Goal: Task Accomplishment & Management: Manage account settings

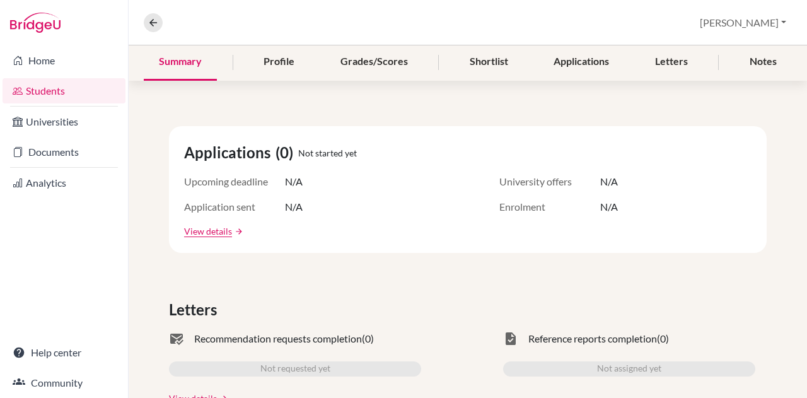
scroll to position [8, 0]
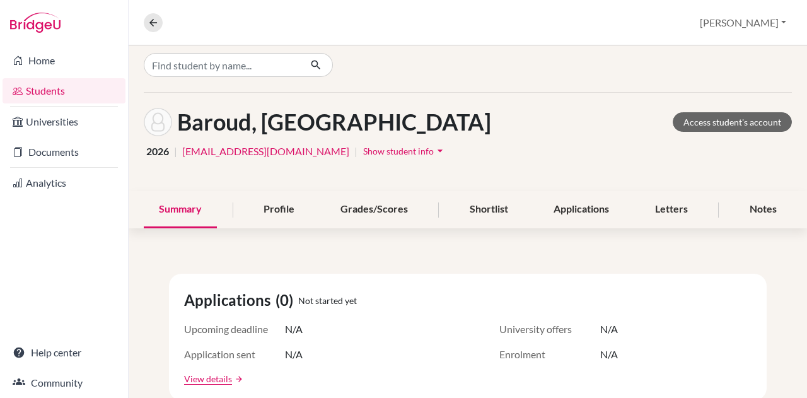
drag, startPoint x: 0, startPoint y: 0, endPoint x: 40, endPoint y: 87, distance: 95.8
click at [40, 87] on link "Students" at bounding box center [64, 90] width 123 height 25
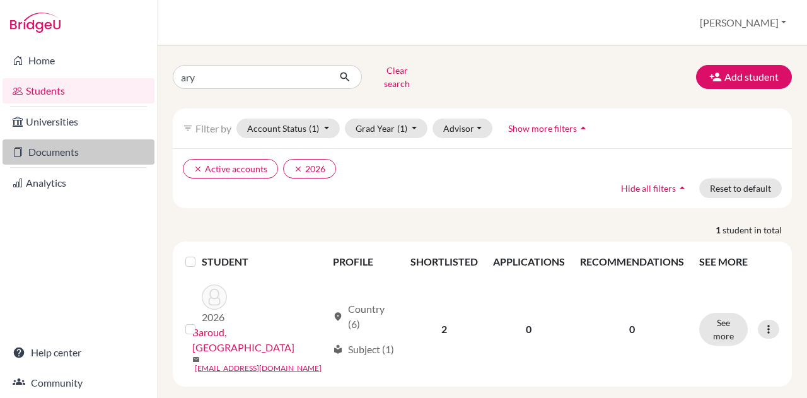
click at [43, 147] on link "Documents" at bounding box center [79, 151] width 152 height 25
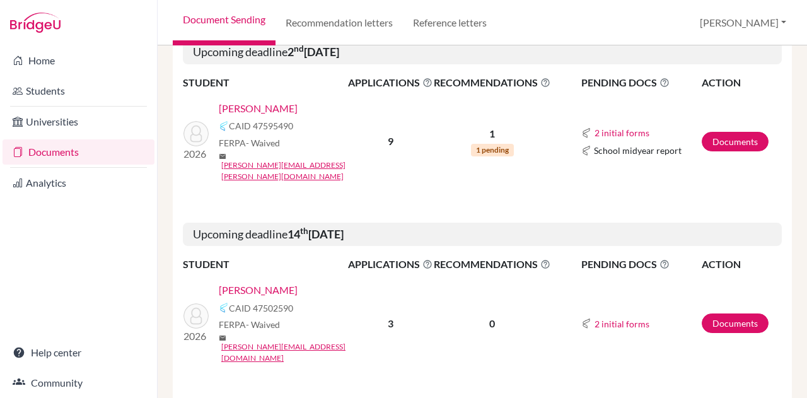
scroll to position [728, 0]
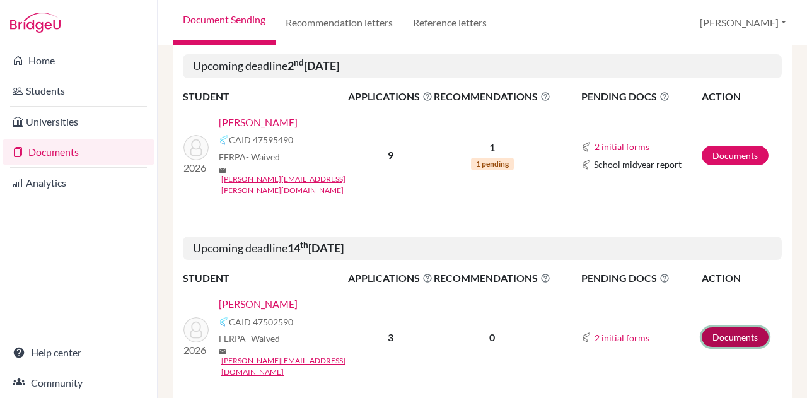
click at [721, 327] on link "Documents" at bounding box center [734, 337] width 67 height 20
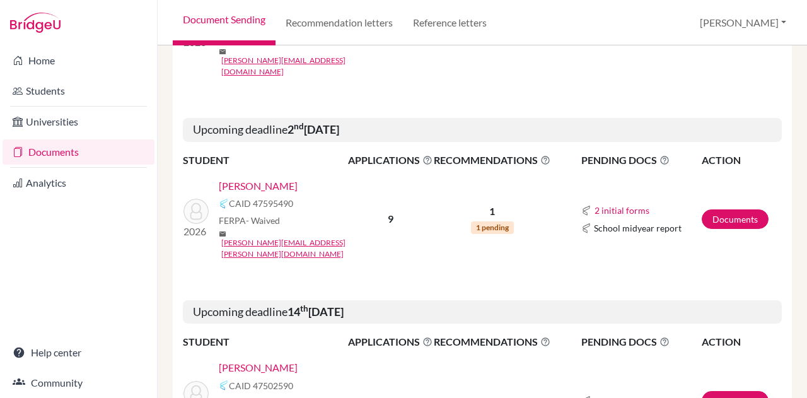
scroll to position [608, 0]
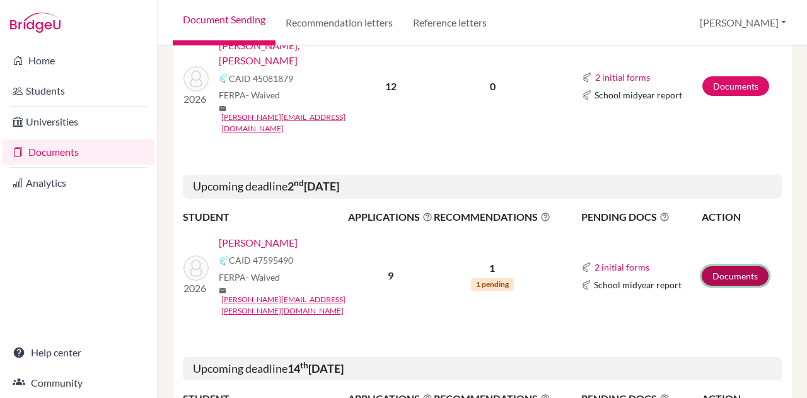
click at [738, 266] on link "Documents" at bounding box center [734, 276] width 67 height 20
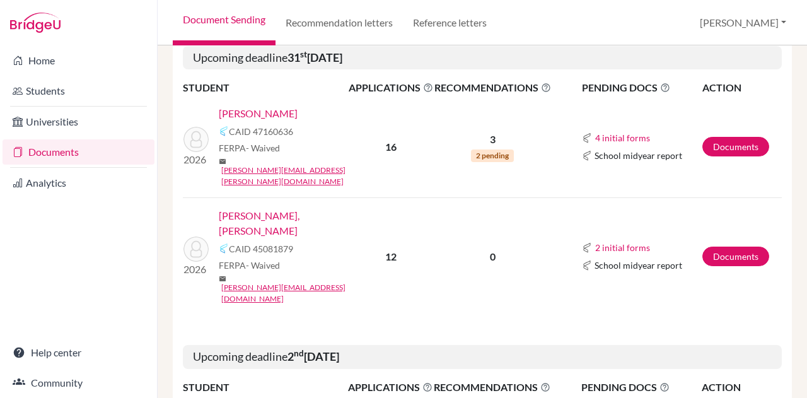
scroll to position [384, 0]
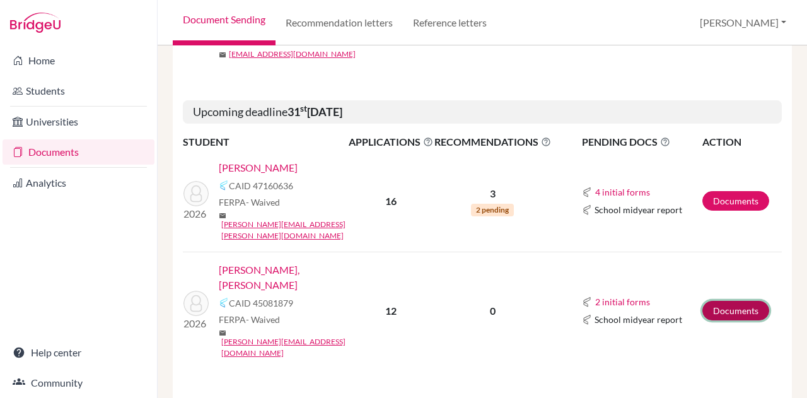
click at [723, 301] on link "Documents" at bounding box center [735, 311] width 67 height 20
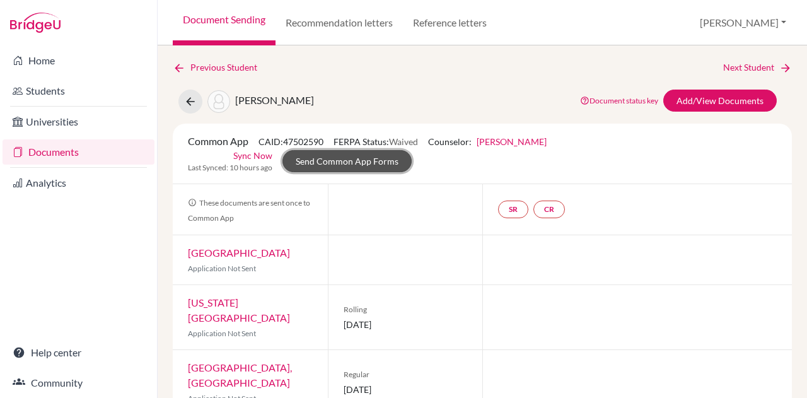
click at [328, 162] on link "Send Common App Forms" at bounding box center [346, 161] width 129 height 22
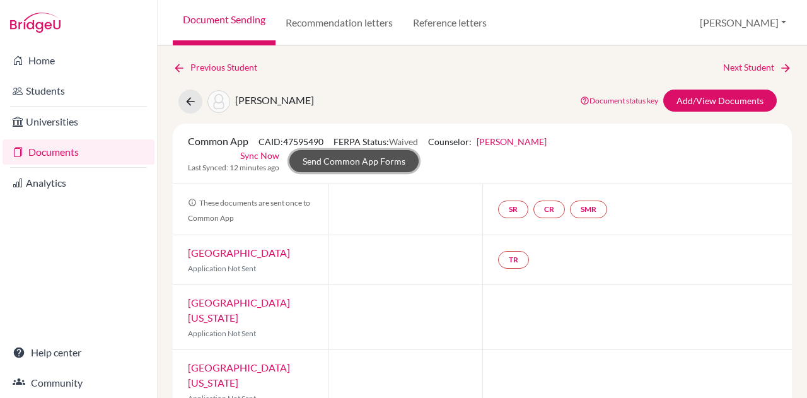
click at [381, 157] on link "Send Common App Forms" at bounding box center [353, 161] width 129 height 22
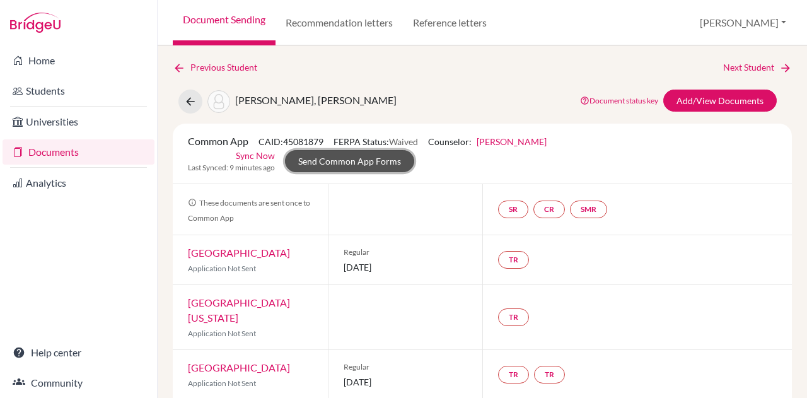
click at [398, 158] on link "Send Common App Forms" at bounding box center [349, 161] width 129 height 22
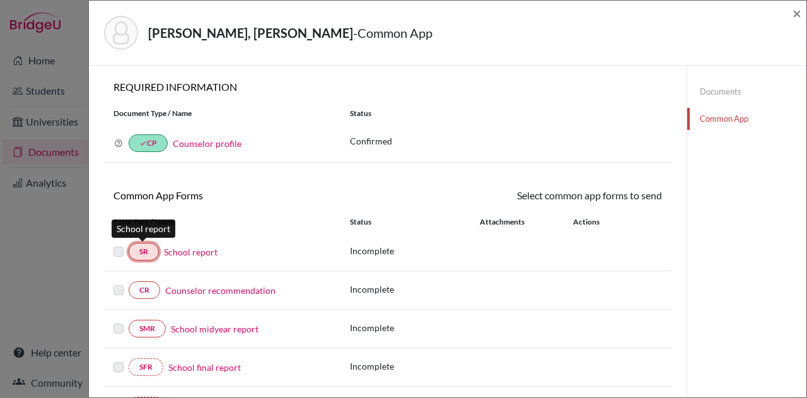
click at [146, 250] on link "SR" at bounding box center [144, 252] width 30 height 18
click at [197, 251] on link "School report" at bounding box center [191, 251] width 54 height 13
click at [795, 12] on span "×" at bounding box center [796, 13] width 9 height 18
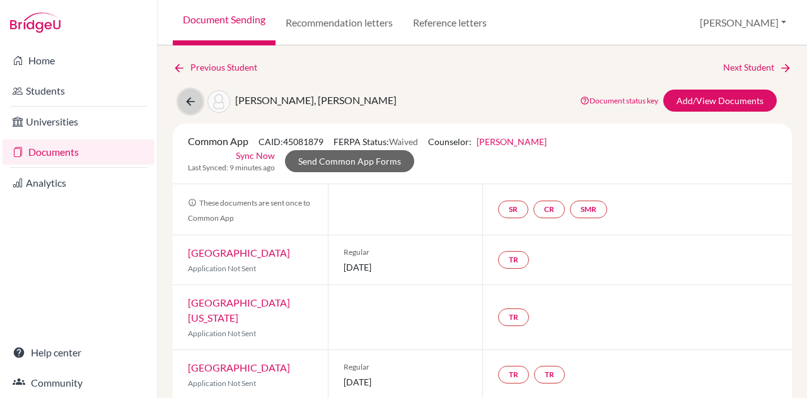
click at [189, 100] on icon at bounding box center [190, 101] width 13 height 13
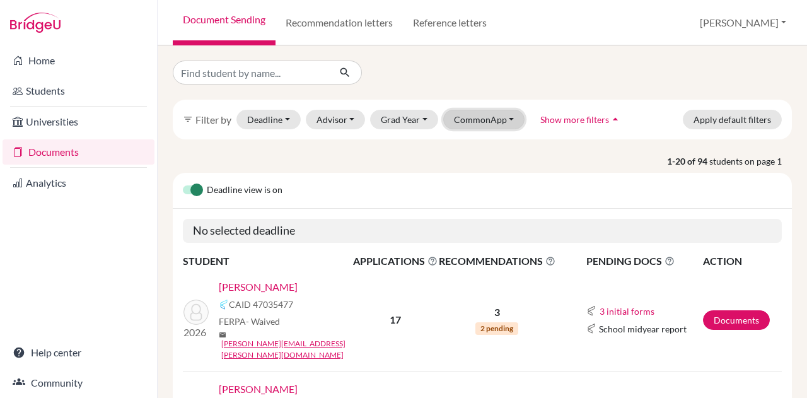
click at [478, 120] on button "CommonApp" at bounding box center [484, 120] width 82 height 20
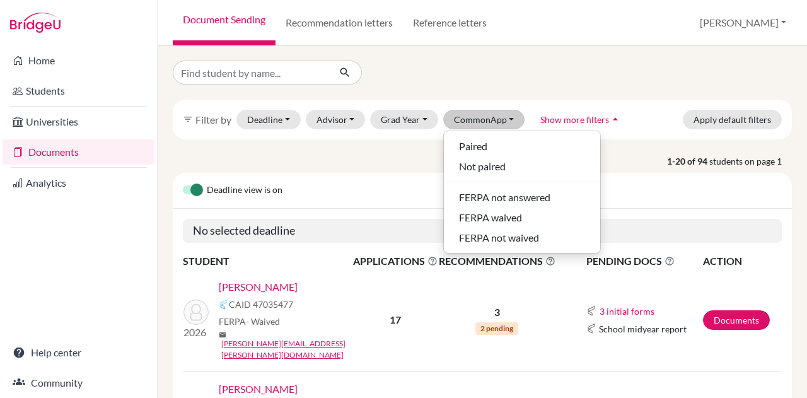
click at [364, 159] on p "1-20 of 94 students on page 1" at bounding box center [482, 160] width 638 height 13
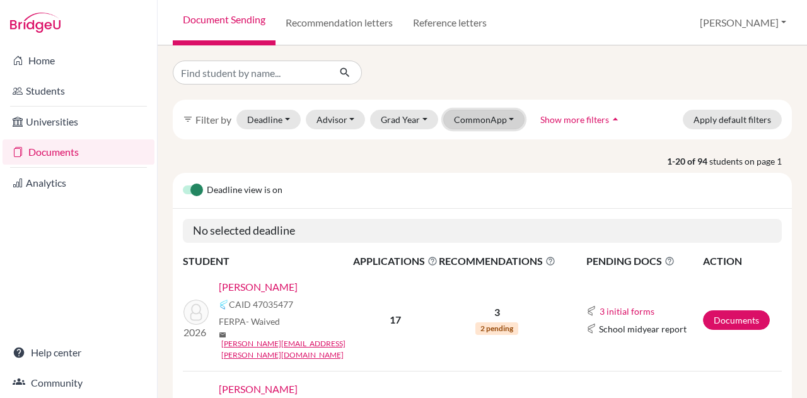
click at [463, 123] on button "CommonApp" at bounding box center [484, 120] width 82 height 20
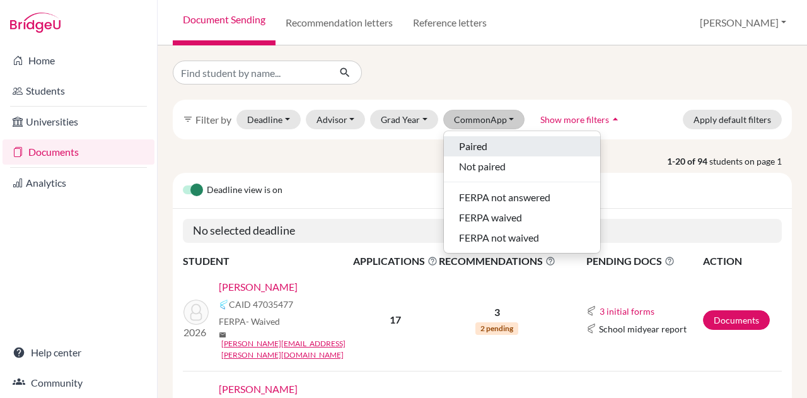
click at [465, 143] on span "Paired" at bounding box center [473, 146] width 28 height 15
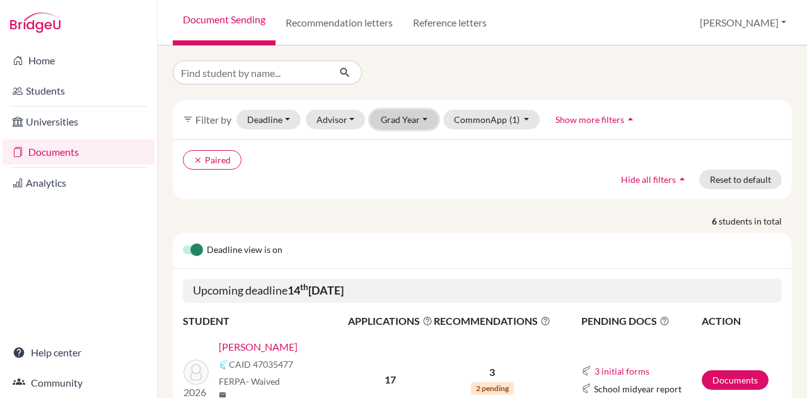
click at [402, 118] on button "Grad Year" at bounding box center [404, 120] width 68 height 20
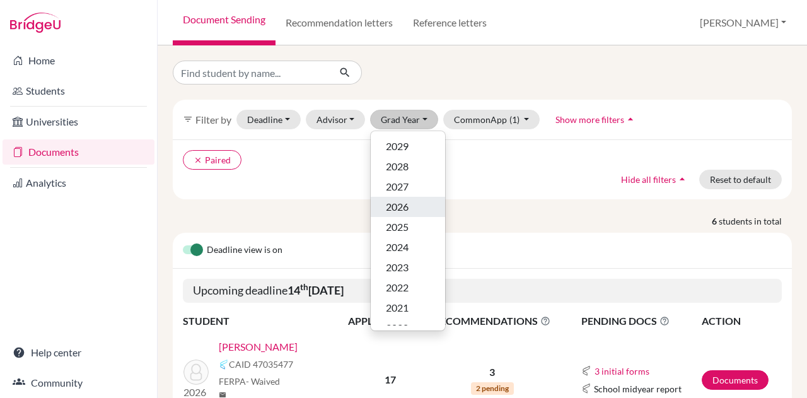
click at [405, 210] on span "2026" at bounding box center [397, 206] width 23 height 15
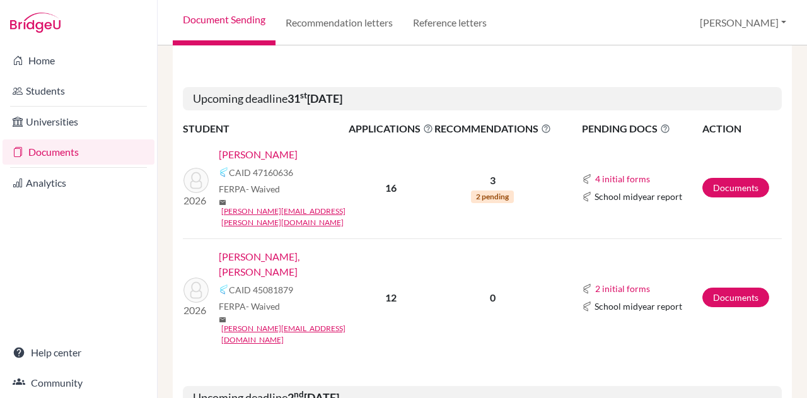
scroll to position [415, 0]
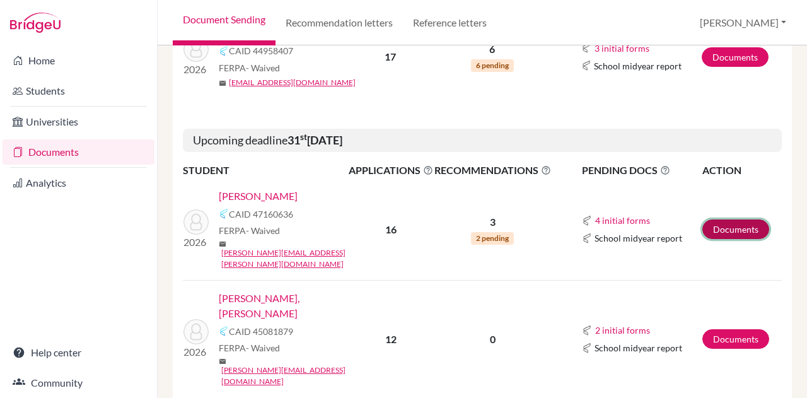
click at [730, 219] on link "Documents" at bounding box center [735, 229] width 67 height 20
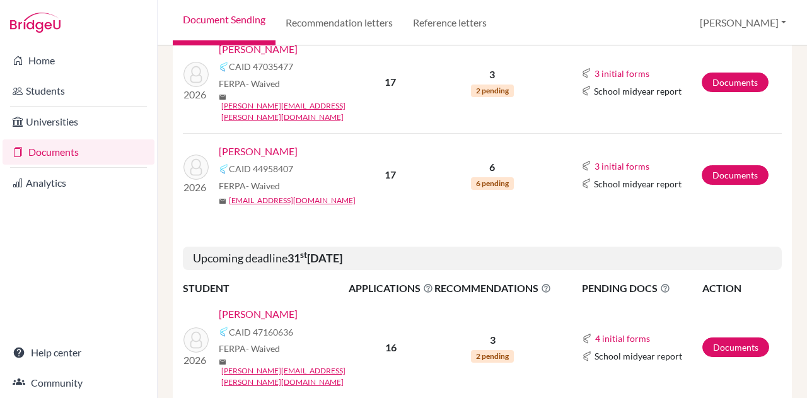
scroll to position [296, 0]
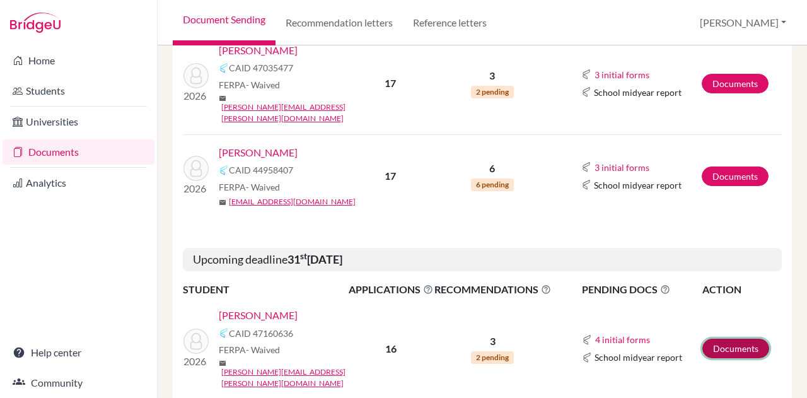
click at [720, 338] on link "Documents" at bounding box center [735, 348] width 67 height 20
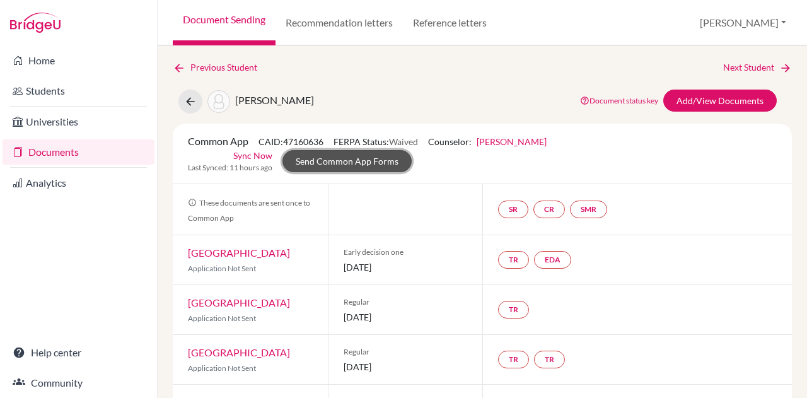
click at [390, 166] on link "Send Common App Forms" at bounding box center [346, 161] width 129 height 22
click at [514, 138] on link "Deborah Kunder" at bounding box center [511, 141] width 70 height 11
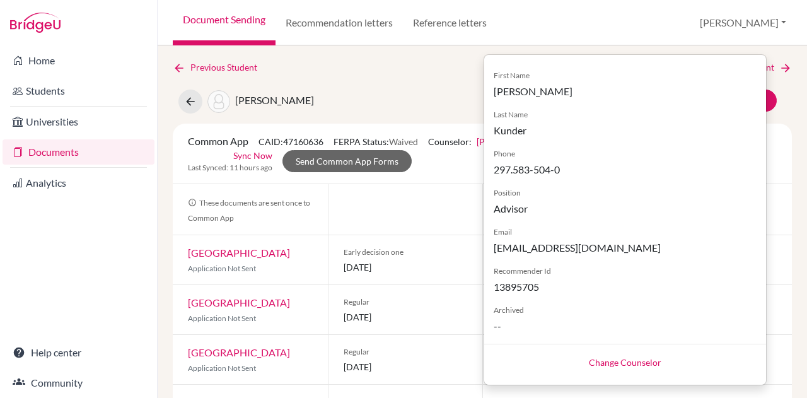
click at [599, 358] on link "Change Counselor" at bounding box center [625, 362] width 72 height 11
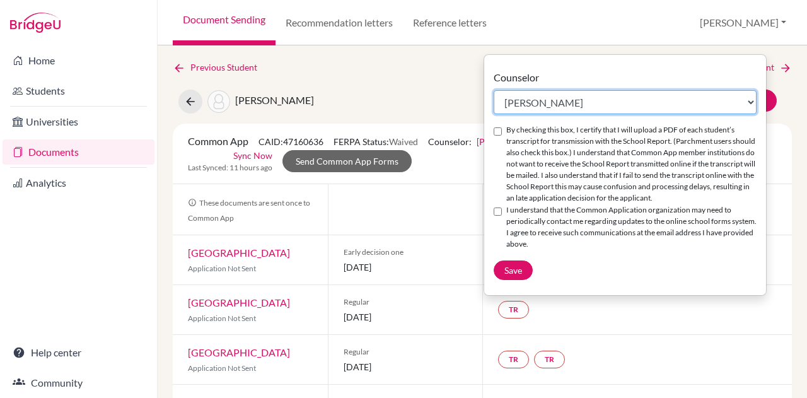
click at [543, 103] on select "Select counselor Colleen Coady Nurkis de Jesus Elena Duduk Kelly Kramer Deborah…" at bounding box center [624, 102] width 263 height 24
select select "413035"
click at [493, 90] on select "Select counselor [PERSON_NAME] Nurkis de [PERSON_NAME] [PERSON_NAME] Duduk [PER…" at bounding box center [624, 102] width 263 height 24
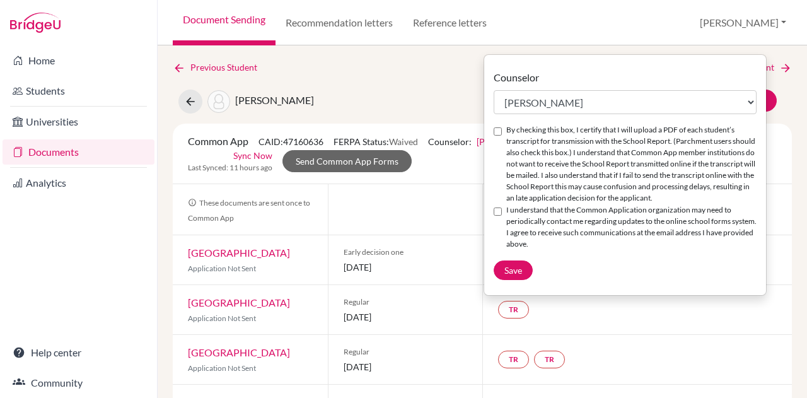
click at [499, 129] on input "By checking this box, I certify that I will upload a PDF of each student’s tran…" at bounding box center [497, 131] width 8 height 8
checkbox input "true"
click at [497, 212] on input "I understand that the Common Application organization may need to periodically …" at bounding box center [497, 211] width 8 height 8
checkbox input "true"
click at [510, 270] on span "Save" at bounding box center [513, 270] width 18 height 11
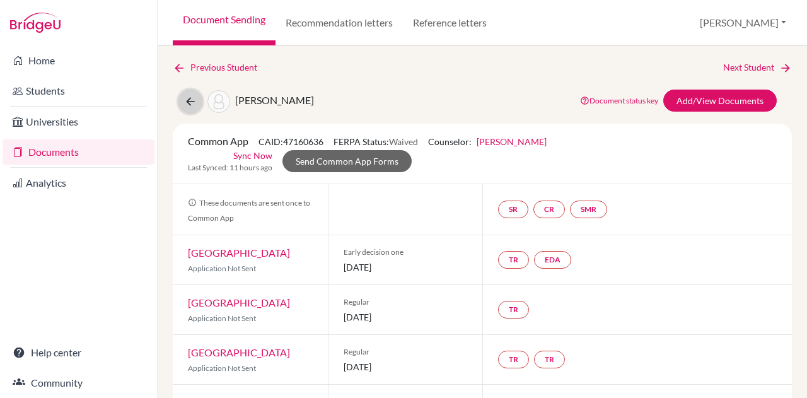
click at [188, 99] on icon at bounding box center [190, 101] width 13 height 13
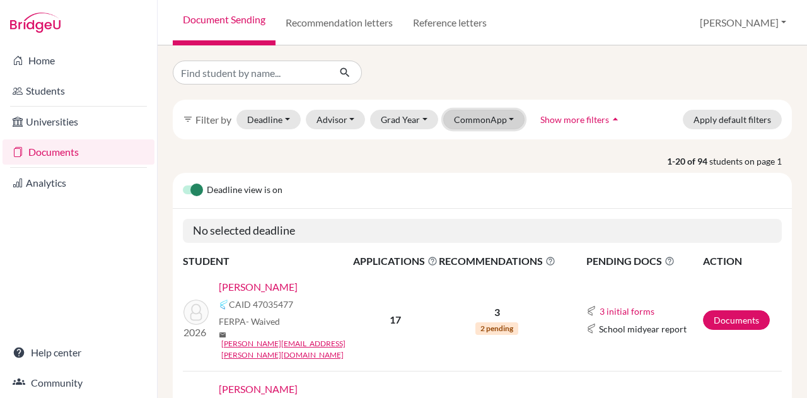
click at [459, 117] on button "CommonApp" at bounding box center [484, 120] width 82 height 20
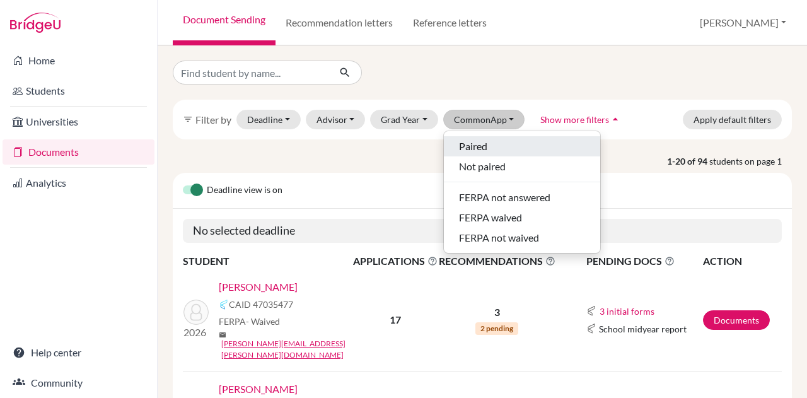
click at [462, 147] on span "Paired" at bounding box center [473, 146] width 28 height 15
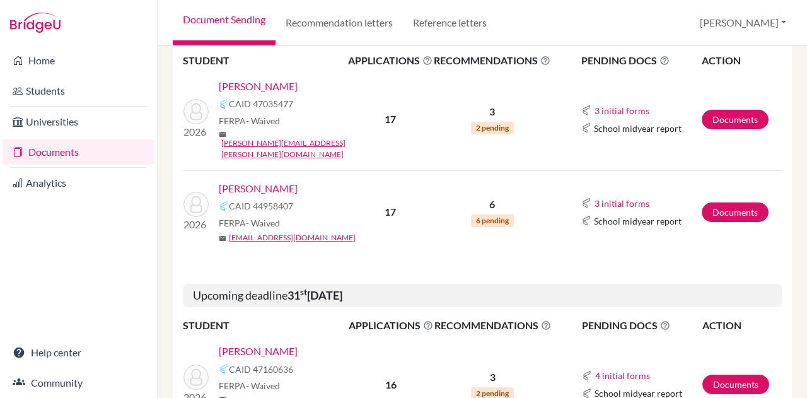
scroll to position [252, 0]
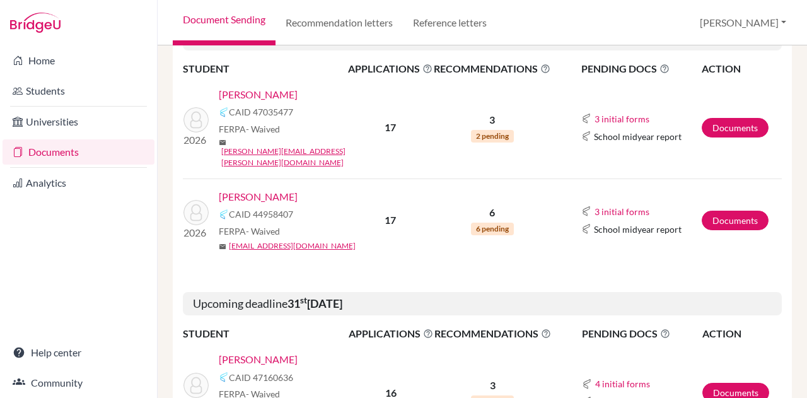
click at [268, 189] on link "Varde, Athena" at bounding box center [258, 196] width 79 height 15
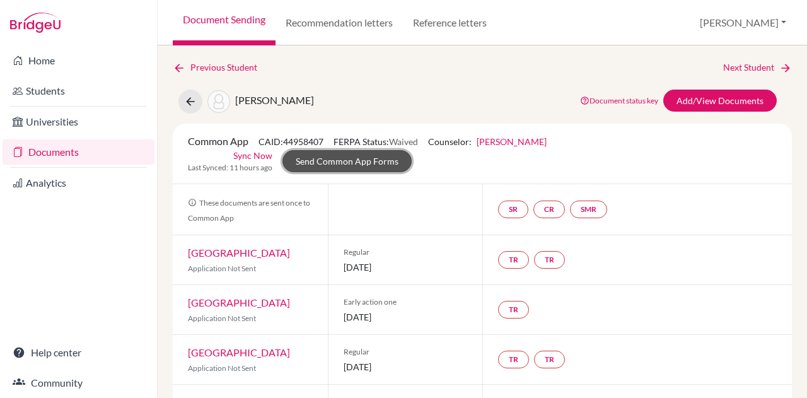
click at [336, 163] on link "Send Common App Forms" at bounding box center [346, 161] width 129 height 22
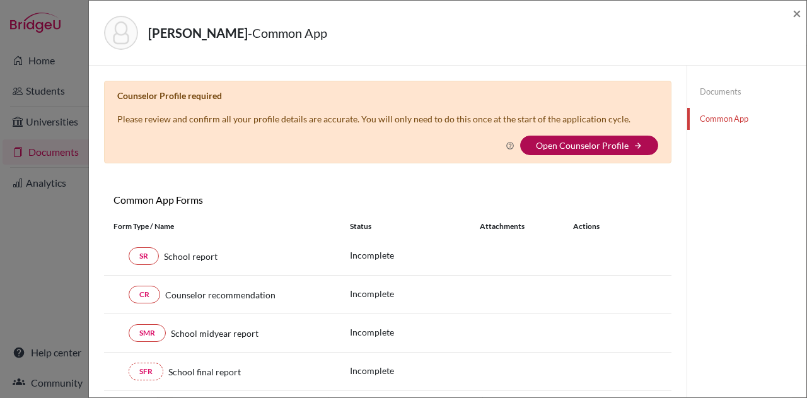
click at [595, 141] on link "Open Counselor Profile" at bounding box center [582, 145] width 93 height 11
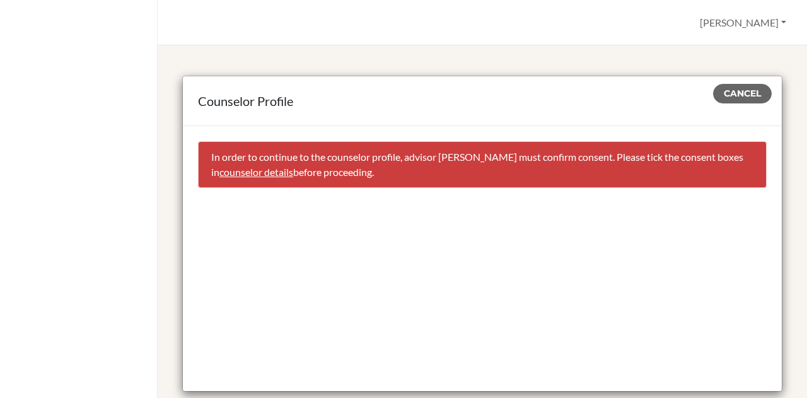
click at [268, 170] on link "counselor details" at bounding box center [256, 172] width 74 height 12
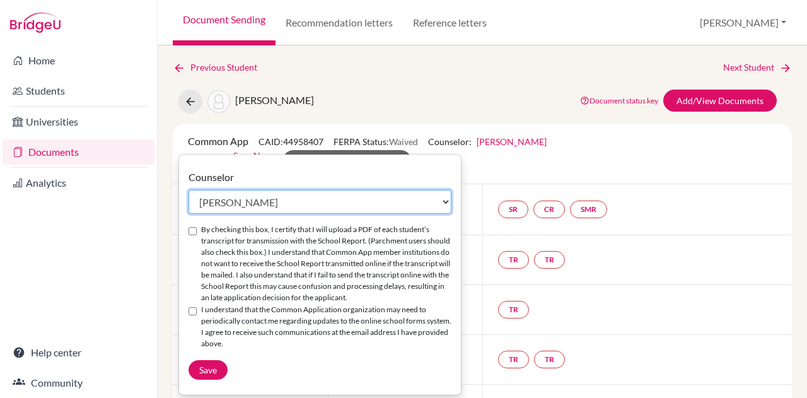
click at [215, 204] on select "Select counselor [PERSON_NAME] Nurkis de [PERSON_NAME] [PERSON_NAME] Duduk [PER…" at bounding box center [319, 202] width 263 height 24
select select "413035"
click at [188, 190] on select "Select counselor [PERSON_NAME] Nurkis de [PERSON_NAME] [PERSON_NAME] Duduk [PER…" at bounding box center [319, 202] width 263 height 24
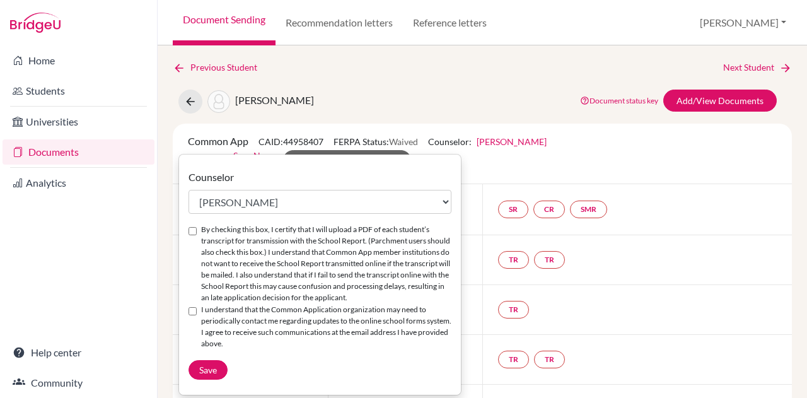
click at [190, 230] on input "By checking this box, I certify that I will upload a PDF of each student’s tran…" at bounding box center [192, 231] width 8 height 8
checkbox input "true"
click at [192, 309] on input "I understand that the Common Application organization may need to periodically …" at bounding box center [192, 311] width 8 height 8
checkbox input "true"
click at [207, 365] on span "Save" at bounding box center [208, 369] width 18 height 11
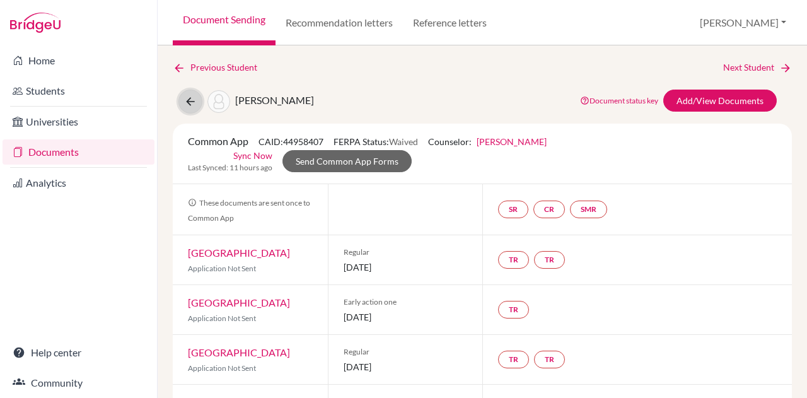
click at [188, 100] on icon at bounding box center [190, 101] width 13 height 13
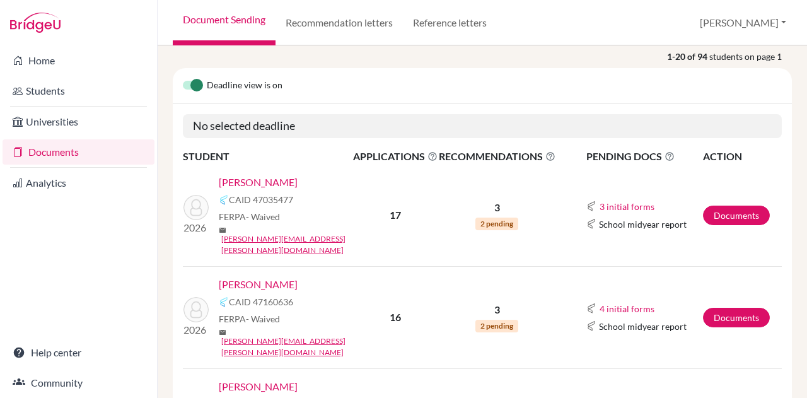
scroll to position [106, 0]
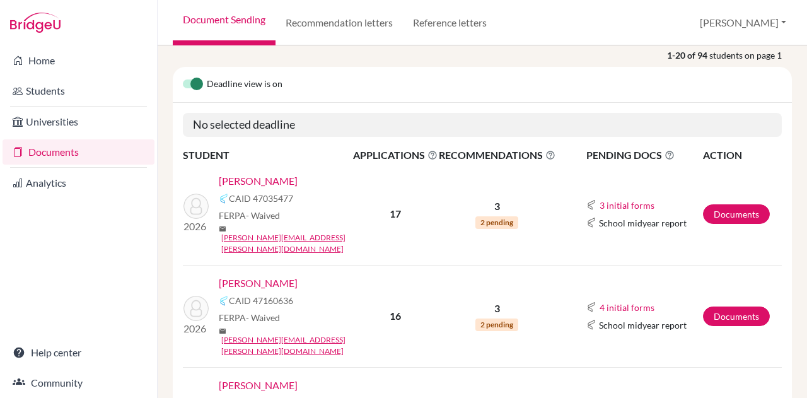
click at [277, 179] on link "[PERSON_NAME]" at bounding box center [258, 180] width 79 height 15
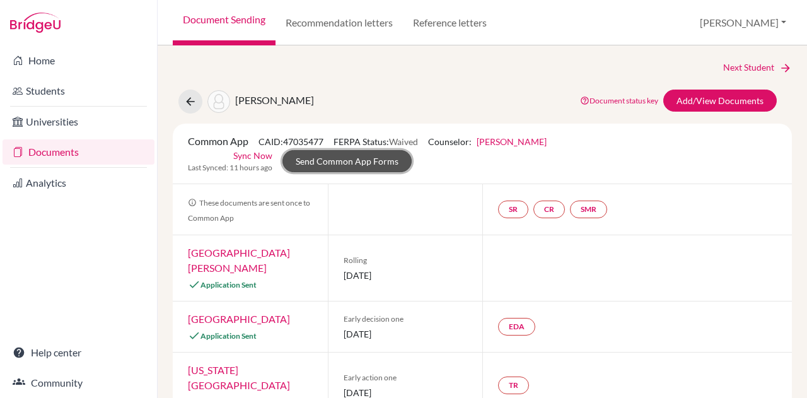
click at [331, 161] on link "Send Common App Forms" at bounding box center [346, 161] width 129 height 22
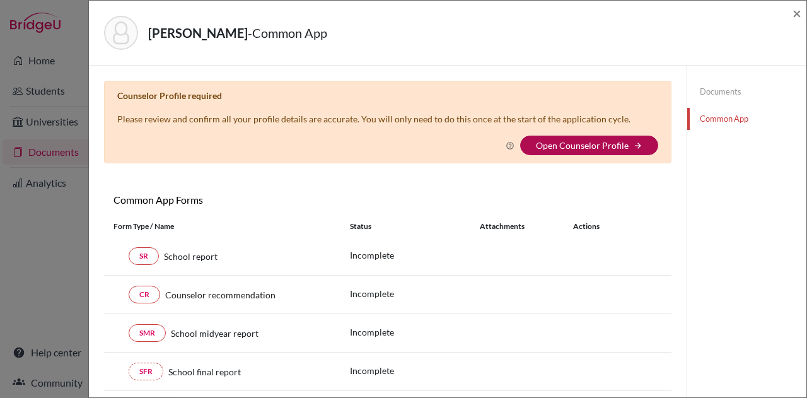
click at [577, 148] on link "Open Counselor Profile" at bounding box center [582, 145] width 93 height 11
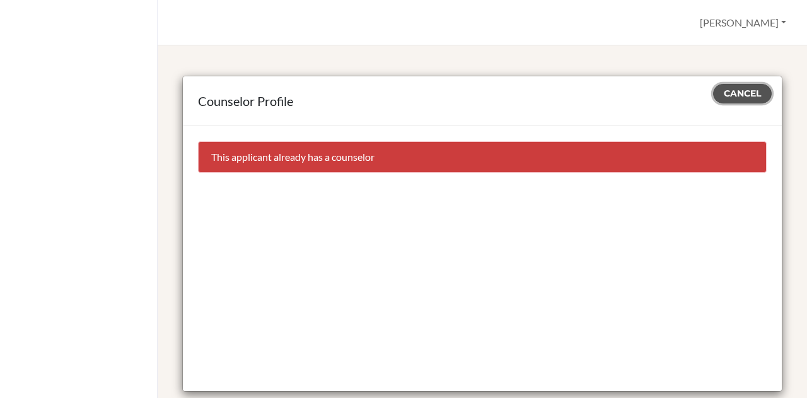
click at [738, 85] on button "Cancel" at bounding box center [742, 94] width 59 height 20
click at [747, 95] on span "Cancel" at bounding box center [741, 93] width 37 height 11
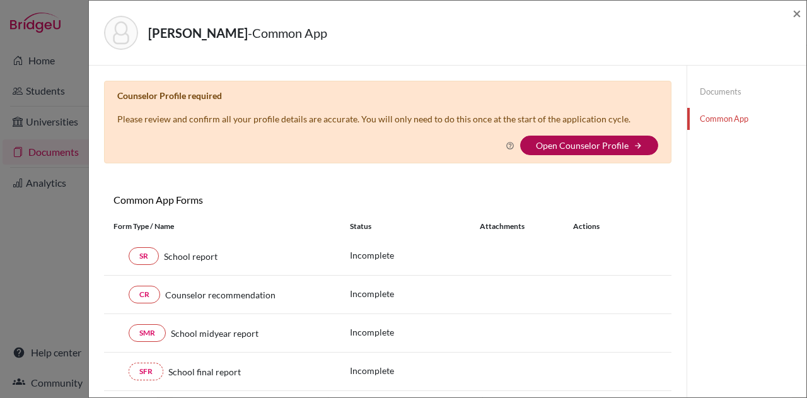
click at [589, 141] on link "Open Counselor Profile" at bounding box center [582, 145] width 93 height 11
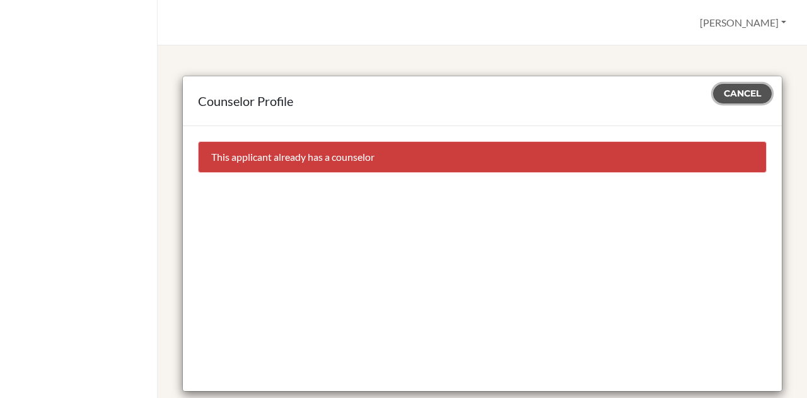
click at [743, 90] on span "Cancel" at bounding box center [741, 93] width 37 height 11
click at [723, 92] on span "Cancel" at bounding box center [741, 93] width 37 height 11
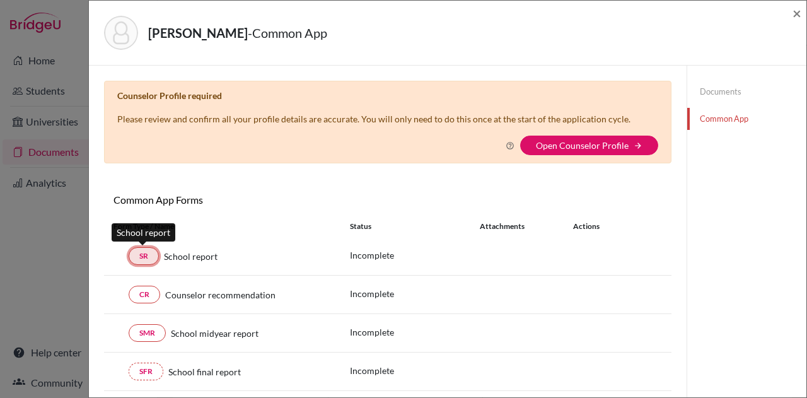
click at [137, 255] on link "SR" at bounding box center [144, 256] width 30 height 18
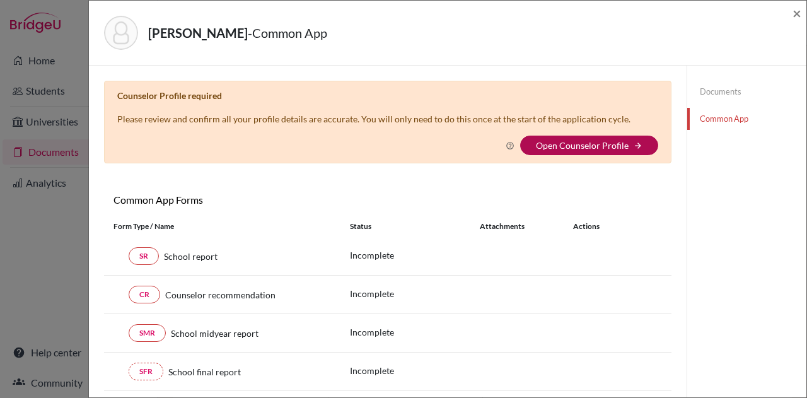
click at [577, 144] on link "Open Counselor Profile" at bounding box center [582, 145] width 93 height 11
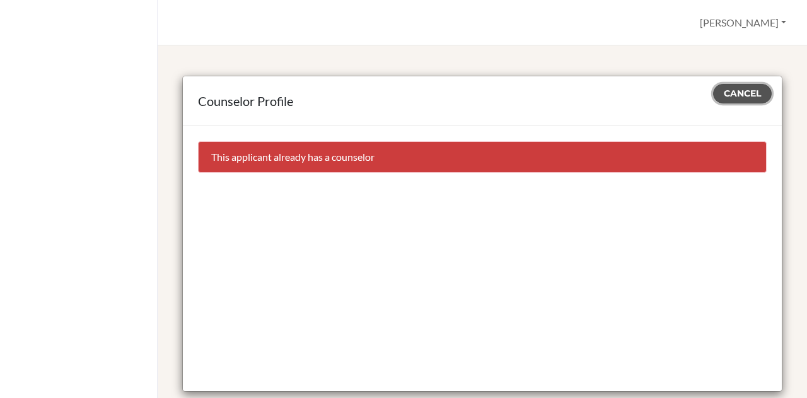
click at [755, 90] on button "Cancel" at bounding box center [742, 94] width 59 height 20
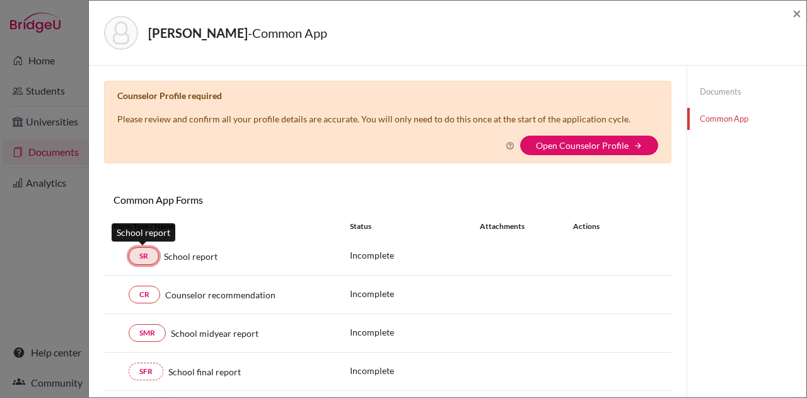
click at [140, 257] on link "SR" at bounding box center [144, 256] width 30 height 18
click at [796, 17] on span "×" at bounding box center [796, 13] width 9 height 18
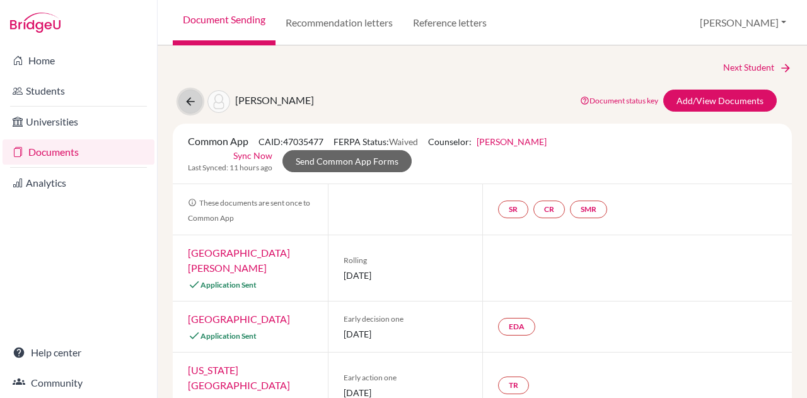
click at [193, 108] on button at bounding box center [190, 101] width 24 height 24
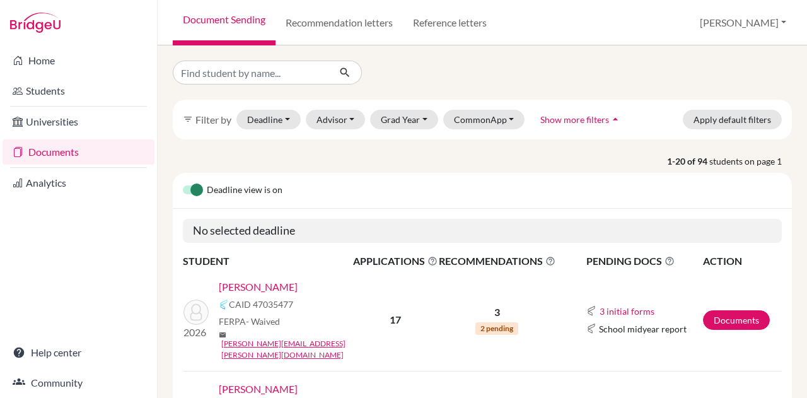
click at [280, 284] on link "[PERSON_NAME]" at bounding box center [258, 286] width 79 height 15
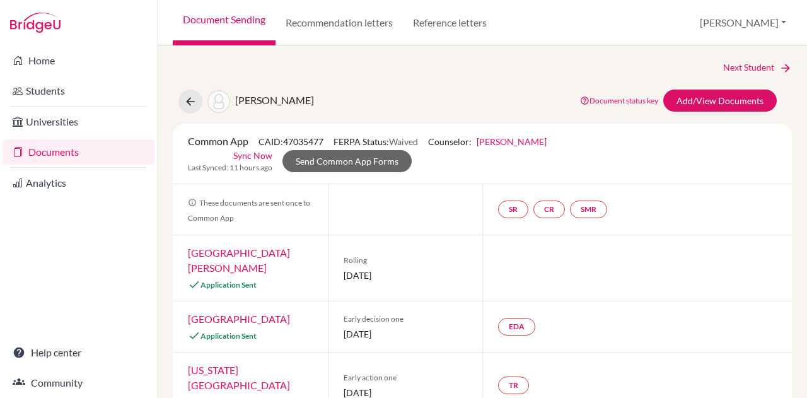
click at [256, 156] on link "Sync Now" at bounding box center [252, 155] width 39 height 13
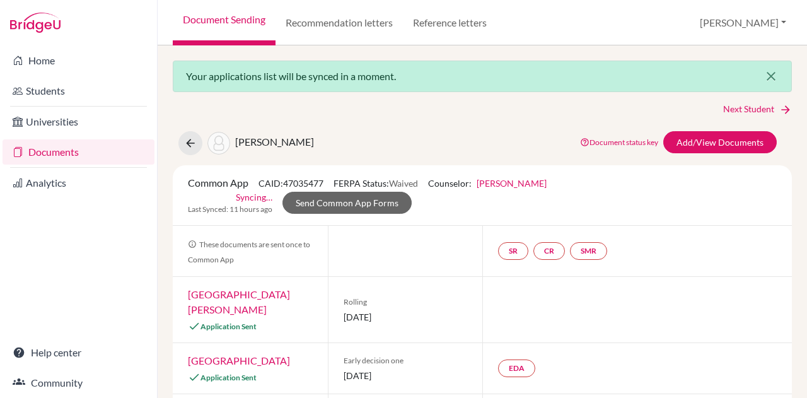
click at [763, 76] on icon "close" at bounding box center [770, 76] width 15 height 15
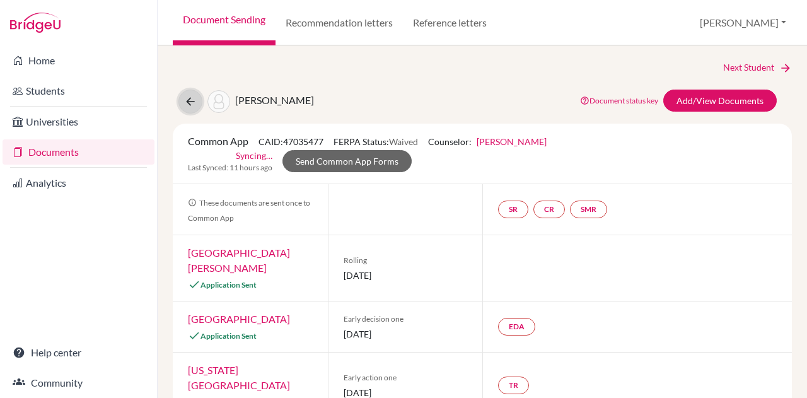
click at [188, 100] on icon at bounding box center [190, 101] width 13 height 13
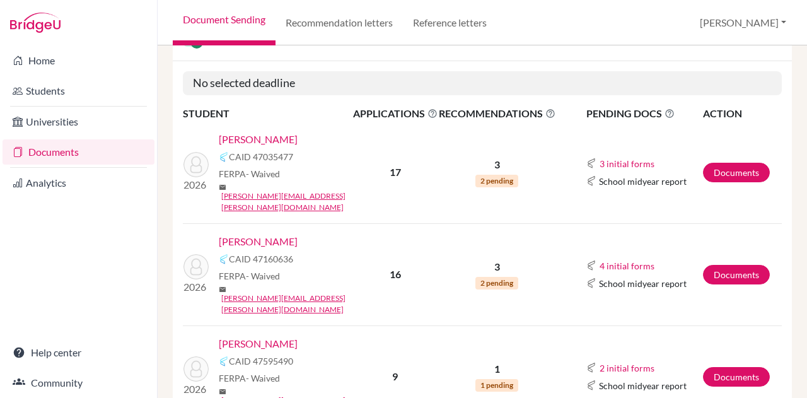
scroll to position [148, 0]
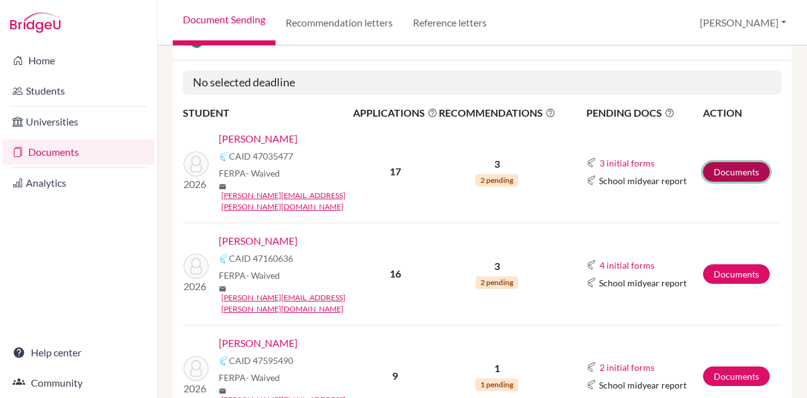
click at [736, 162] on link "Documents" at bounding box center [736, 172] width 67 height 20
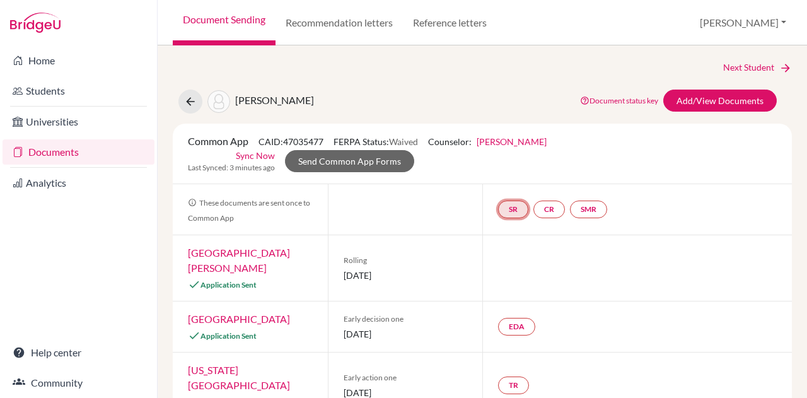
click at [502, 210] on link "SR" at bounding box center [513, 209] width 30 height 18
click at [689, 222] on div "SR School report School report Incomplete CR SMR" at bounding box center [636, 209] width 309 height 50
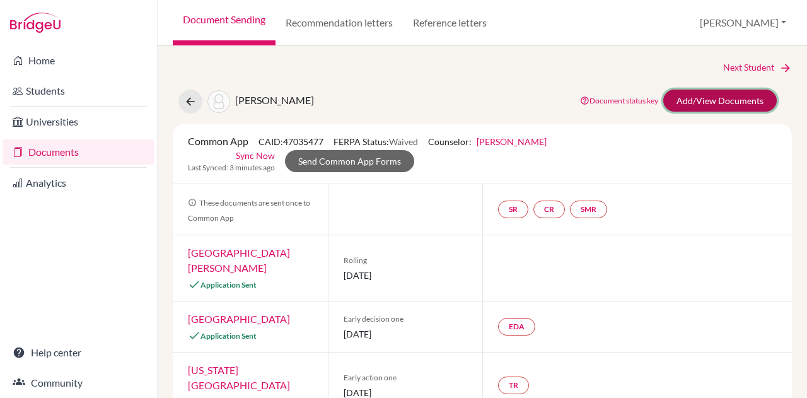
click at [694, 98] on link "Add/View Documents" at bounding box center [719, 100] width 113 height 22
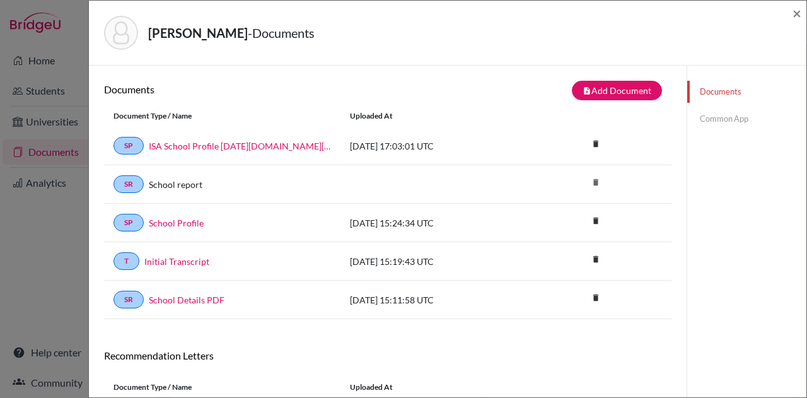
click at [728, 114] on link "Common App" at bounding box center [746, 119] width 119 height 22
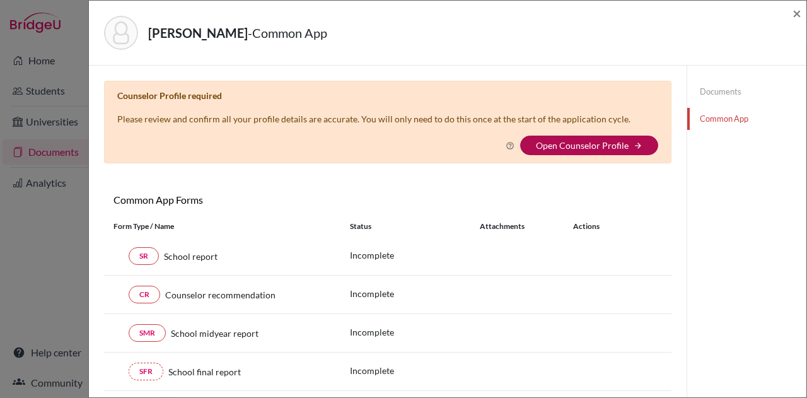
click at [590, 140] on link "Open Counselor Profile" at bounding box center [582, 145] width 93 height 11
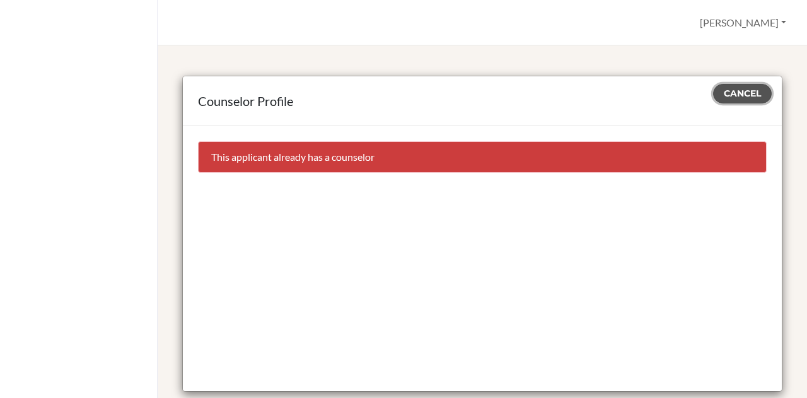
click at [737, 88] on span "Cancel" at bounding box center [741, 93] width 37 height 11
click at [727, 96] on span "Cancel" at bounding box center [741, 93] width 37 height 11
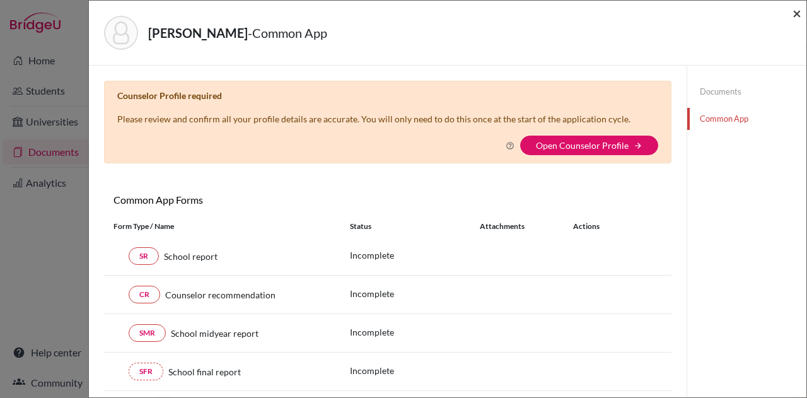
click at [795, 13] on span "×" at bounding box center [796, 13] width 9 height 18
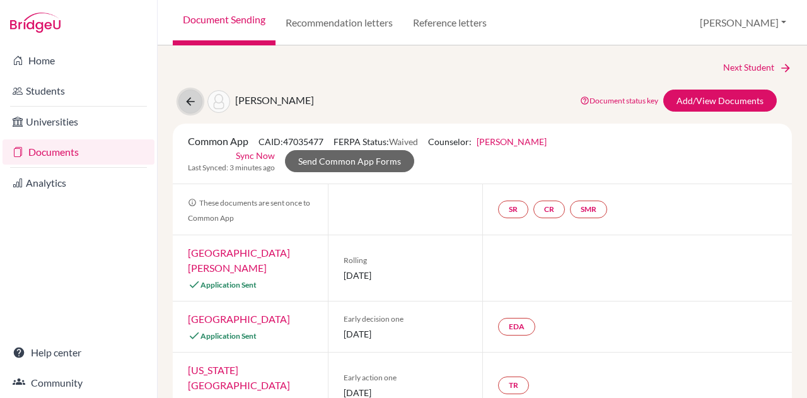
click at [185, 99] on icon at bounding box center [190, 101] width 13 height 13
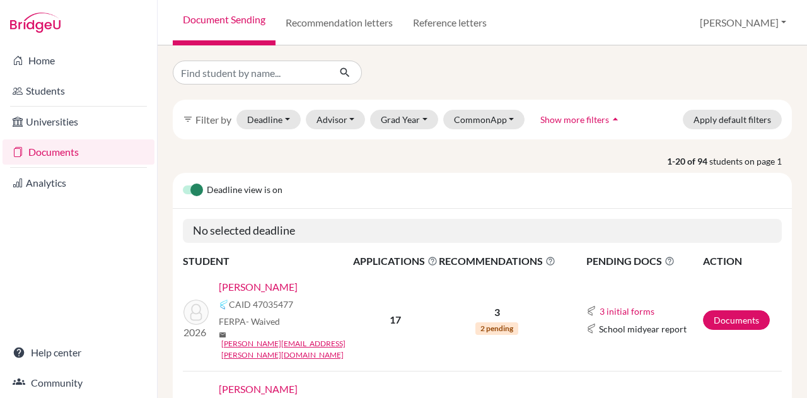
scroll to position [127, 0]
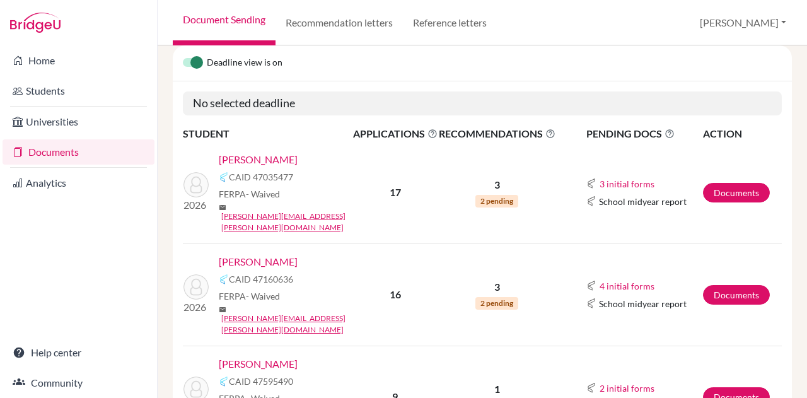
click at [265, 254] on link "[PERSON_NAME]" at bounding box center [258, 261] width 79 height 15
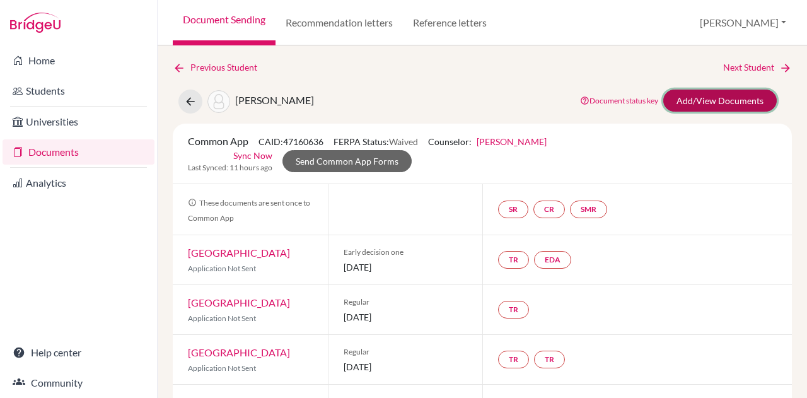
click at [678, 101] on link "Add/View Documents" at bounding box center [719, 100] width 113 height 22
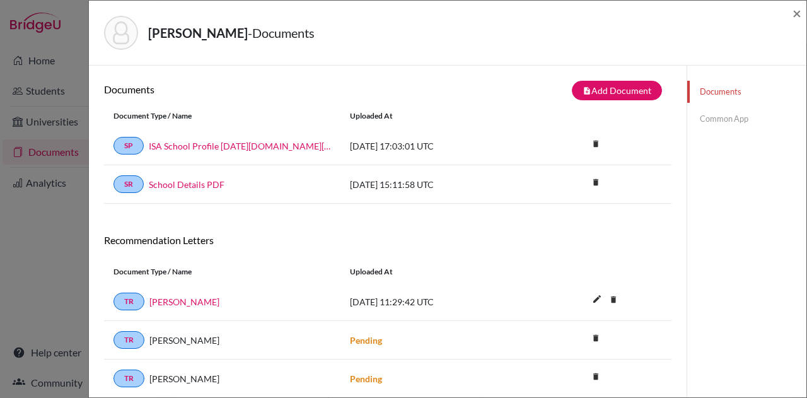
click at [715, 118] on link "Common App" at bounding box center [746, 119] width 119 height 22
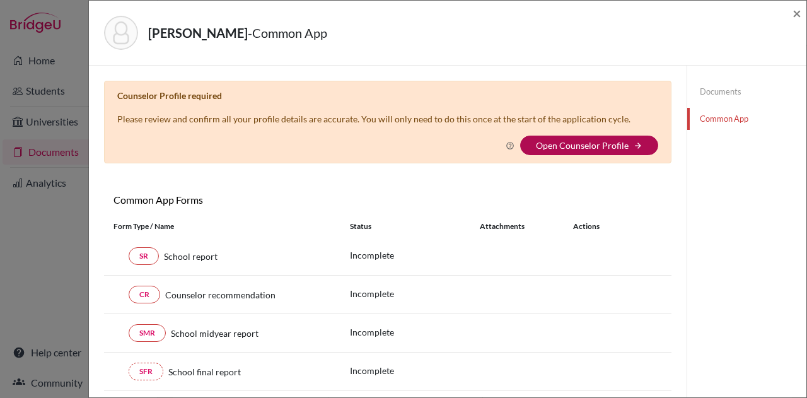
click at [609, 147] on link "Open Counselor Profile" at bounding box center [582, 145] width 93 height 11
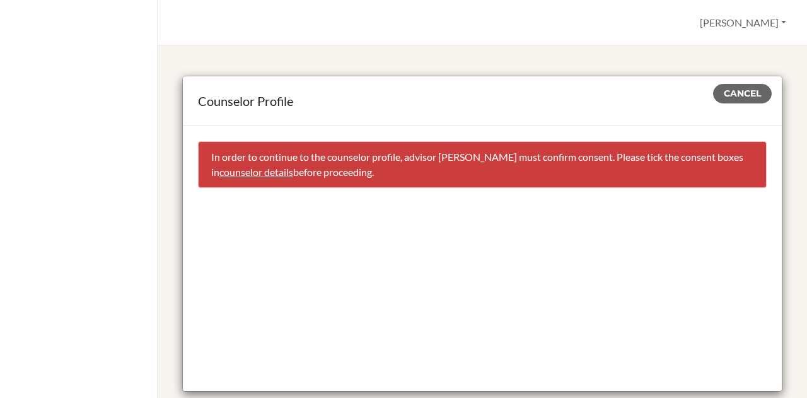
click at [277, 171] on link "counselor details" at bounding box center [256, 172] width 74 height 12
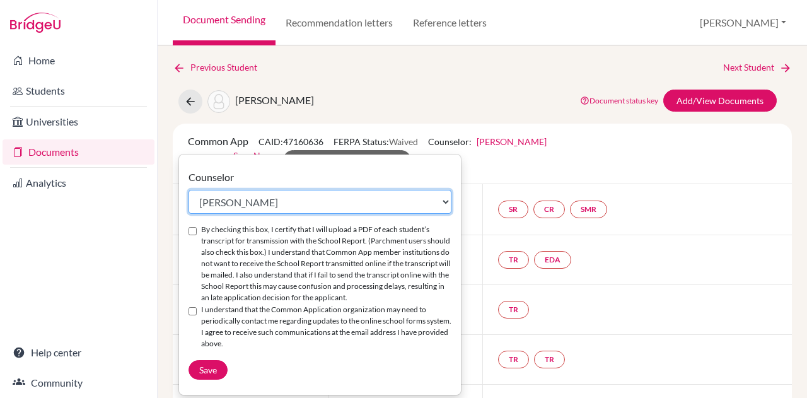
click at [235, 200] on select "Select counselor [PERSON_NAME] Nurkis de [PERSON_NAME] [PERSON_NAME] Duduk [PER…" at bounding box center [319, 202] width 263 height 24
select select "413035"
click at [188, 190] on select "Select counselor [PERSON_NAME] Nurkis de [PERSON_NAME] [PERSON_NAME] Duduk [PER…" at bounding box center [319, 202] width 263 height 24
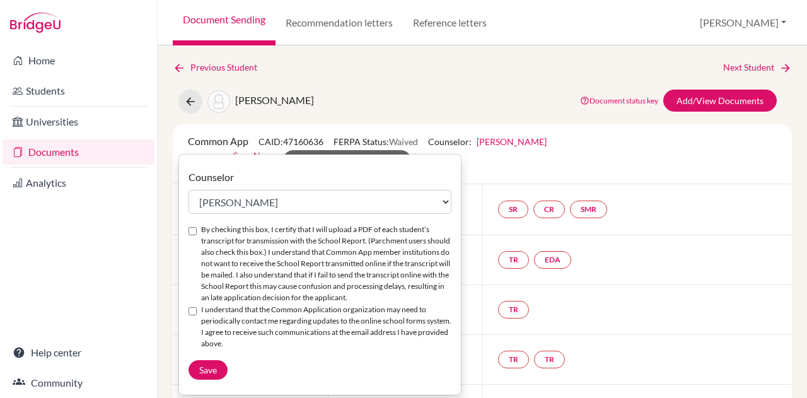
click at [190, 231] on input "By checking this box, I certify that I will upload a PDF of each student’s tran…" at bounding box center [192, 231] width 8 height 8
checkbox input "true"
click at [192, 308] on input "I understand that the Common Application organization may need to periodically …" at bounding box center [192, 311] width 8 height 8
checkbox input "true"
click at [214, 372] on span "Save" at bounding box center [208, 369] width 18 height 11
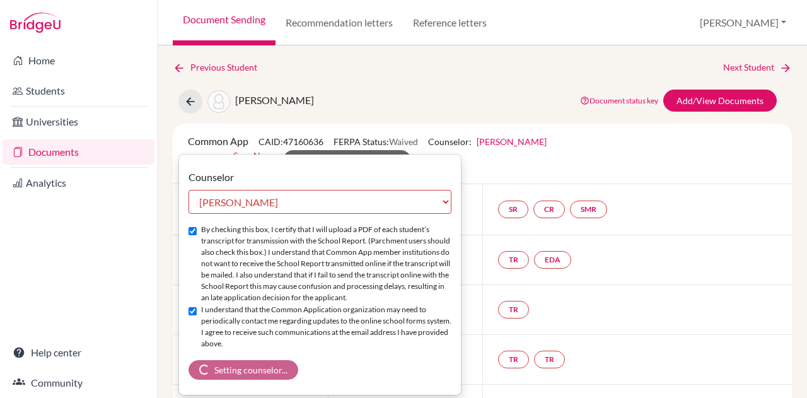
click at [462, 67] on div "Previous Student Next Student" at bounding box center [482, 67] width 619 height 14
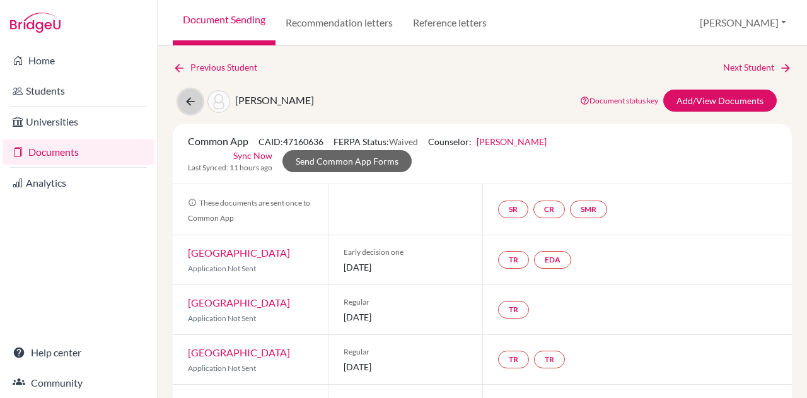
click at [190, 98] on icon at bounding box center [190, 101] width 13 height 13
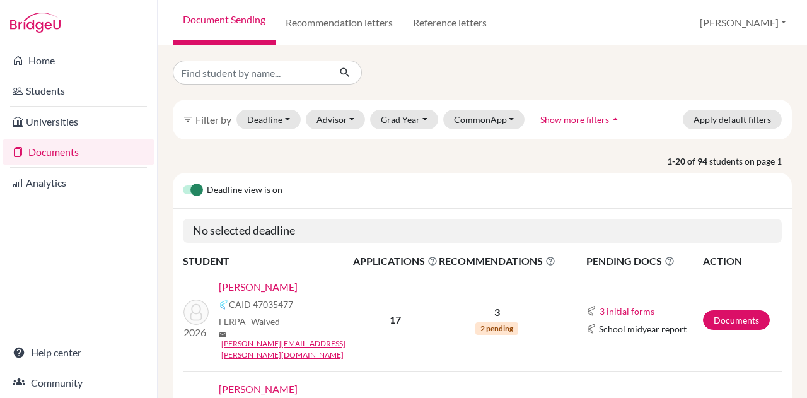
scroll to position [93, 0]
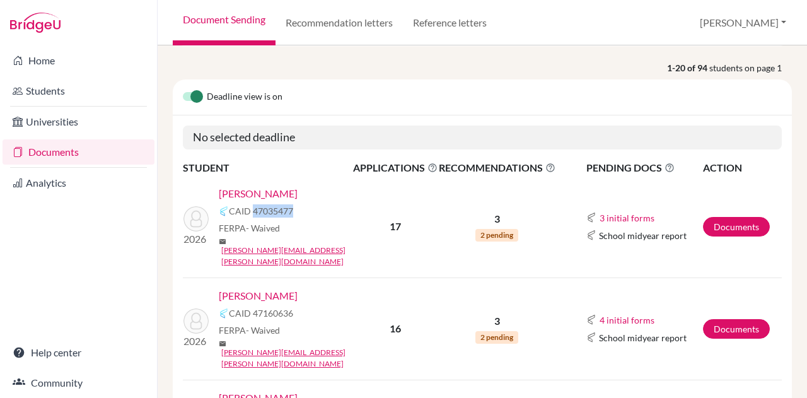
drag, startPoint x: 294, startPoint y: 210, endPoint x: 253, endPoint y: 210, distance: 41.0
click at [253, 210] on div "CAID 47035477" at bounding box center [290, 211] width 142 height 15
copy span "47035477"
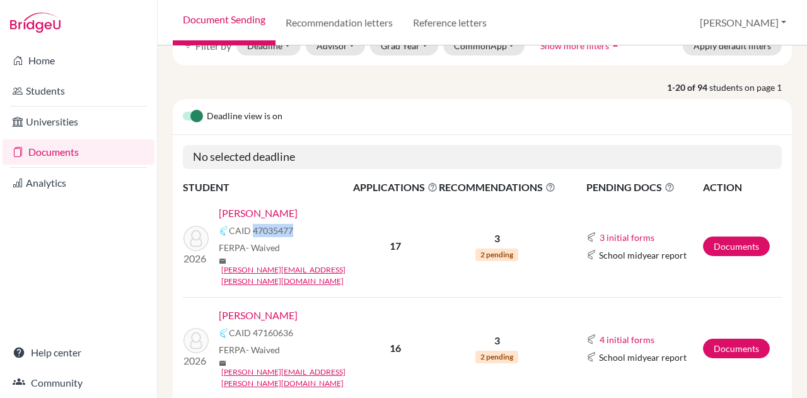
scroll to position [0, 0]
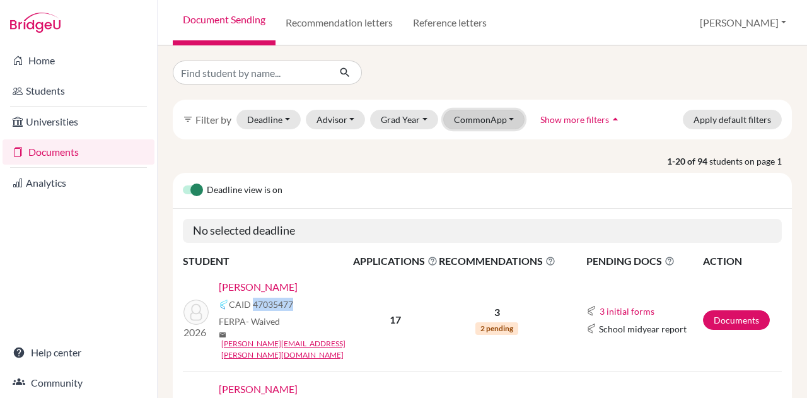
click at [502, 120] on button "CommonApp" at bounding box center [484, 120] width 82 height 20
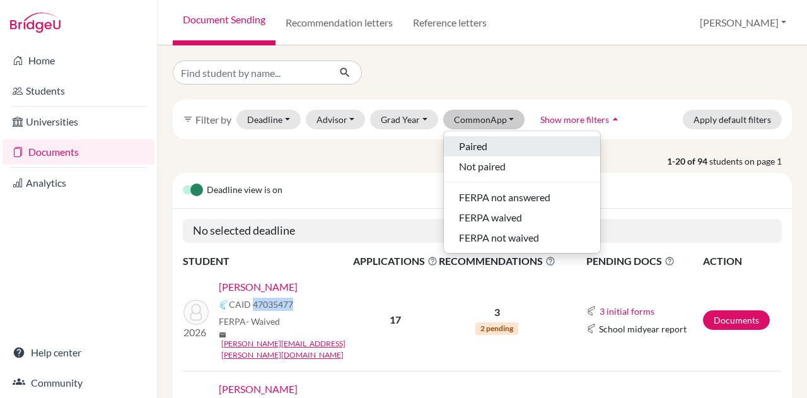
click at [478, 139] on span "Paired" at bounding box center [473, 146] width 28 height 15
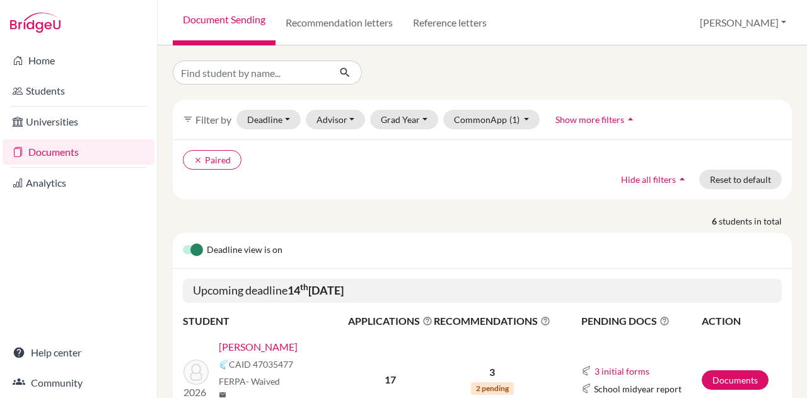
scroll to position [243, 0]
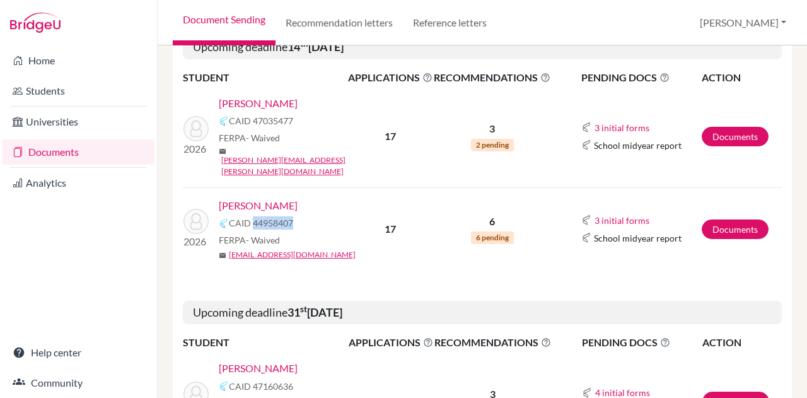
drag, startPoint x: 291, startPoint y: 202, endPoint x: 251, endPoint y: 197, distance: 40.1
click at [251, 216] on span "CAID 44958407" at bounding box center [261, 222] width 64 height 13
copy span "44958407"
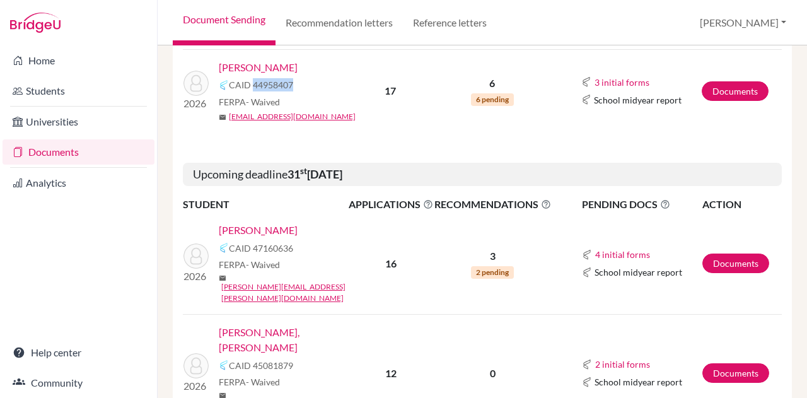
scroll to position [384, 0]
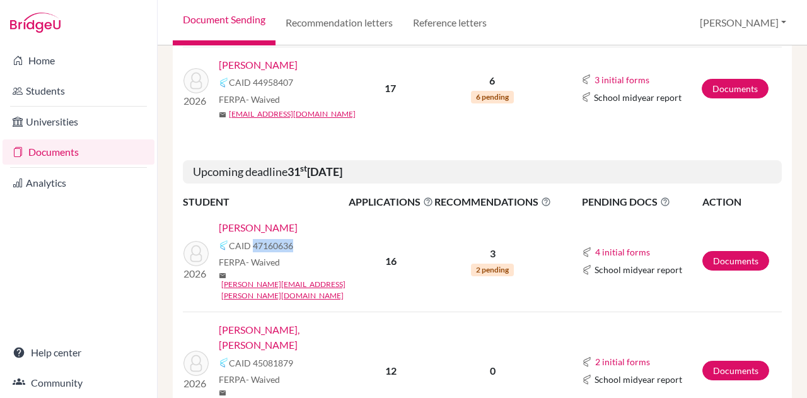
drag, startPoint x: 295, startPoint y: 227, endPoint x: 252, endPoint y: 227, distance: 42.8
click at [252, 238] on div "CAID 47160636" at bounding box center [288, 245] width 138 height 15
copy span "47160636"
